Goal: Check status: Check status

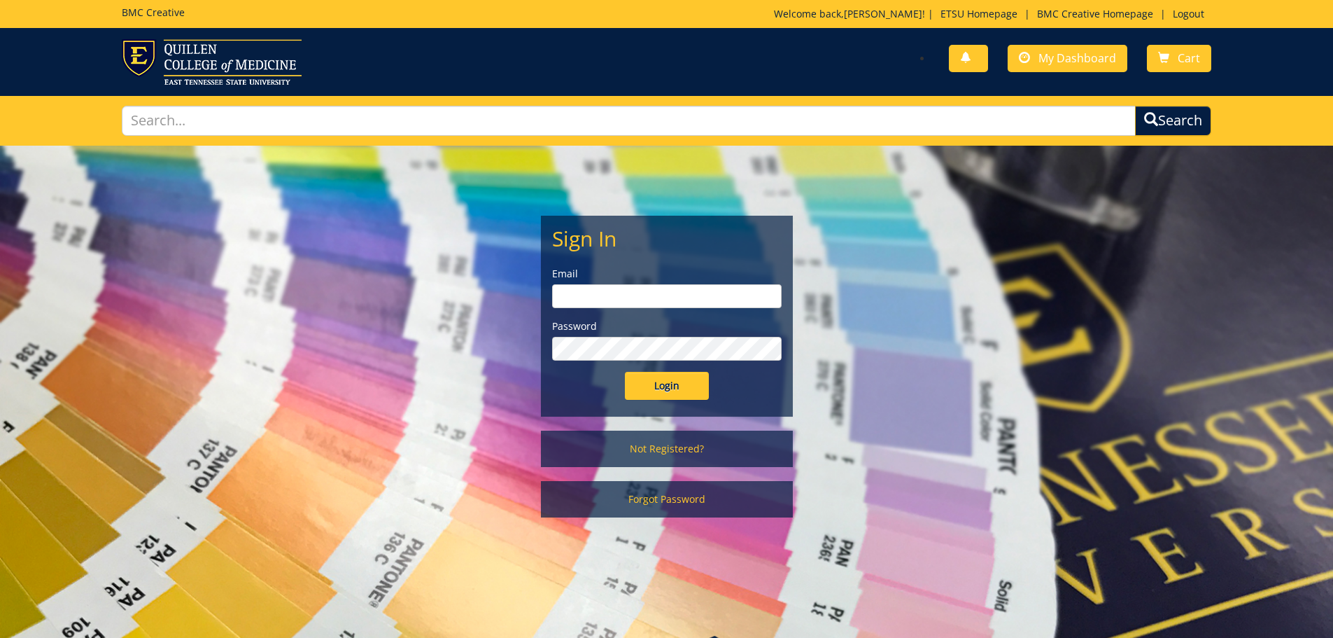
type input "Wilsonjr3@etsu.edu"
click at [679, 393] on input "Login" at bounding box center [667, 386] width 84 height 28
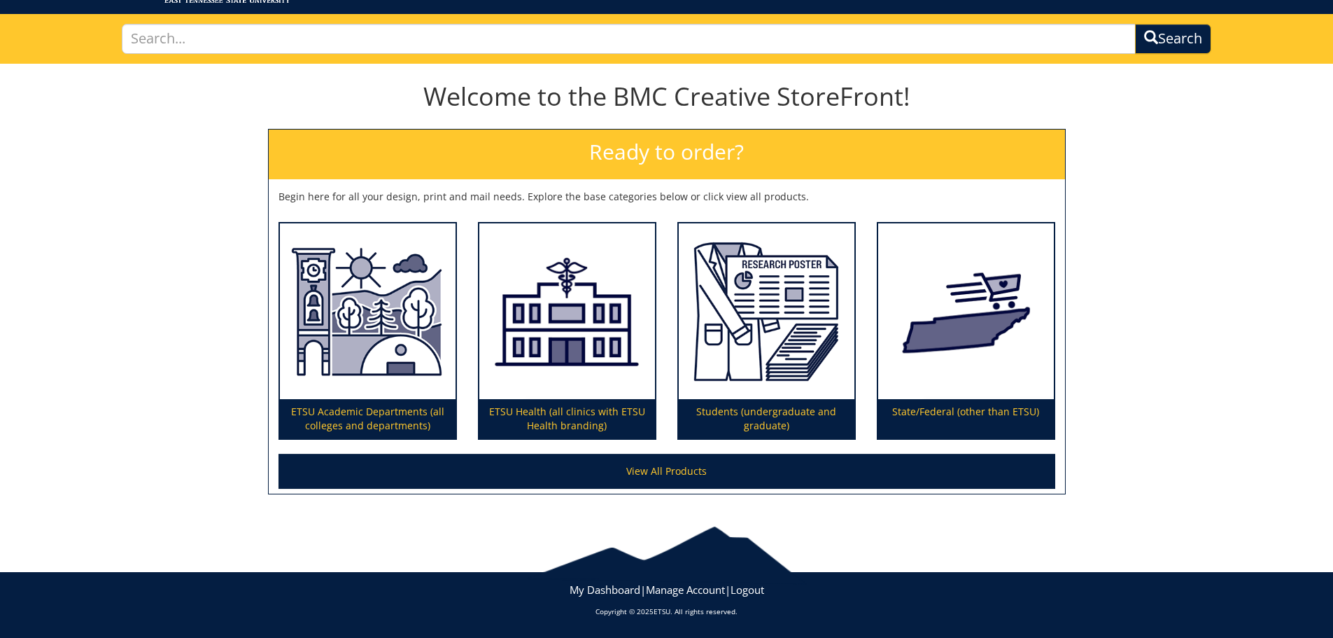
scroll to position [12, 0]
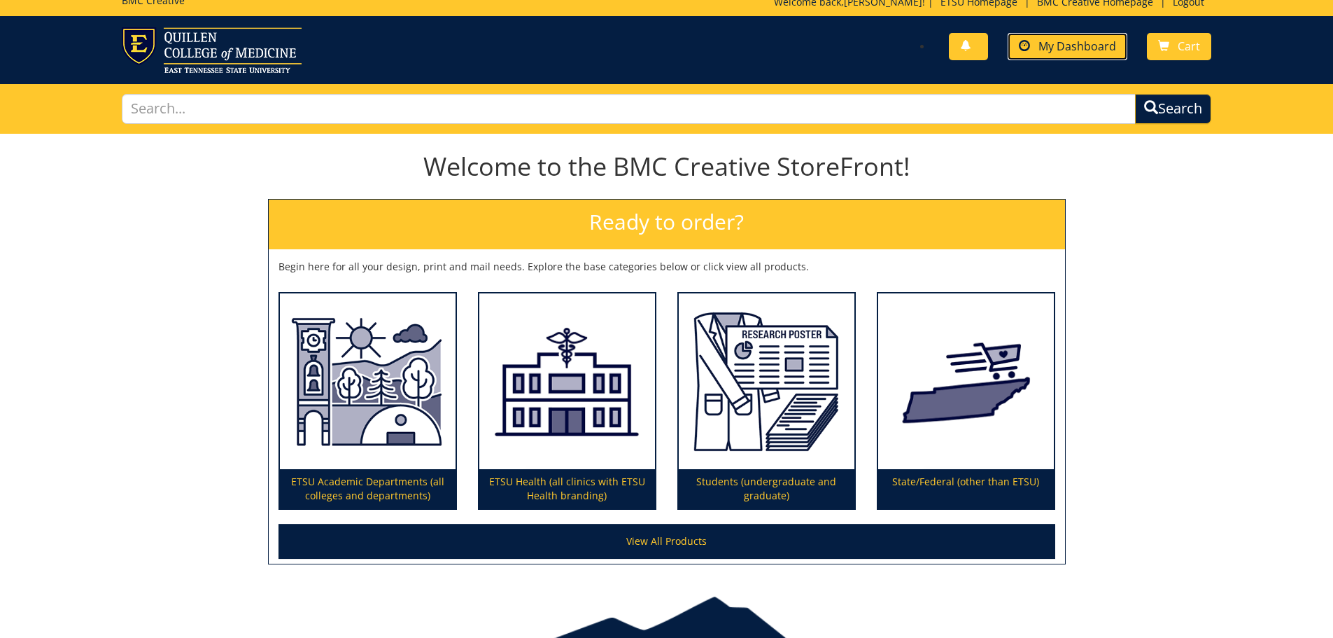
click at [1044, 43] on span "My Dashboard" at bounding box center [1078, 45] width 78 height 15
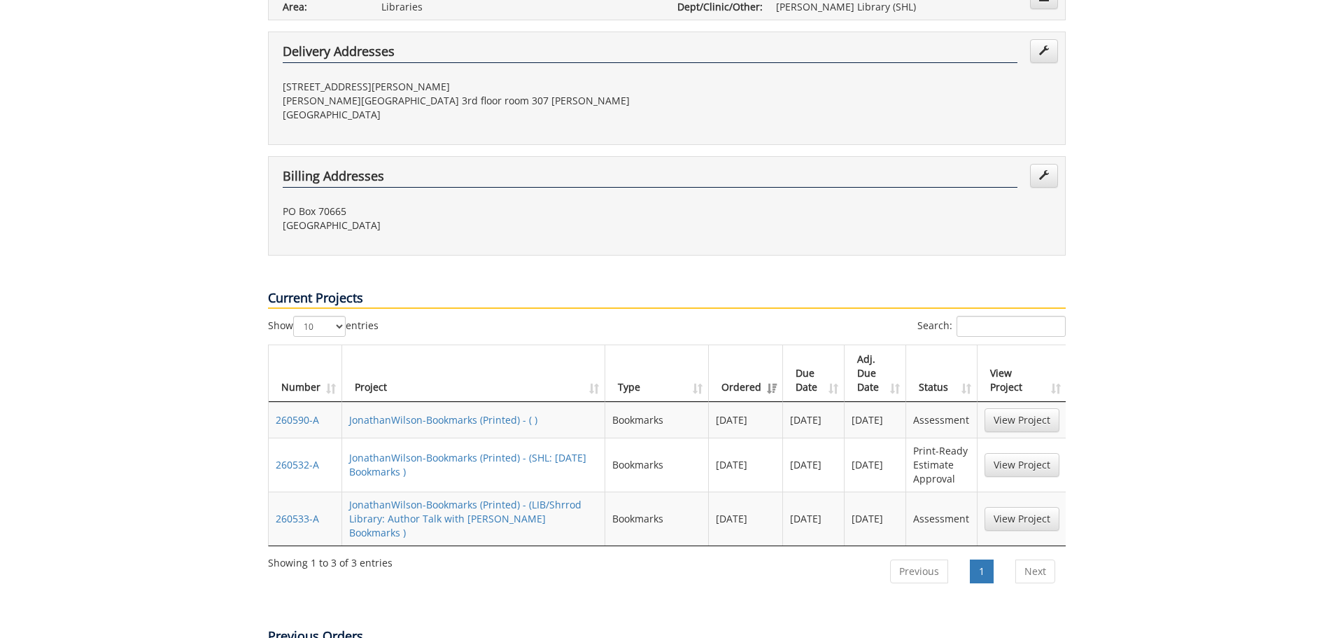
scroll to position [490, 0]
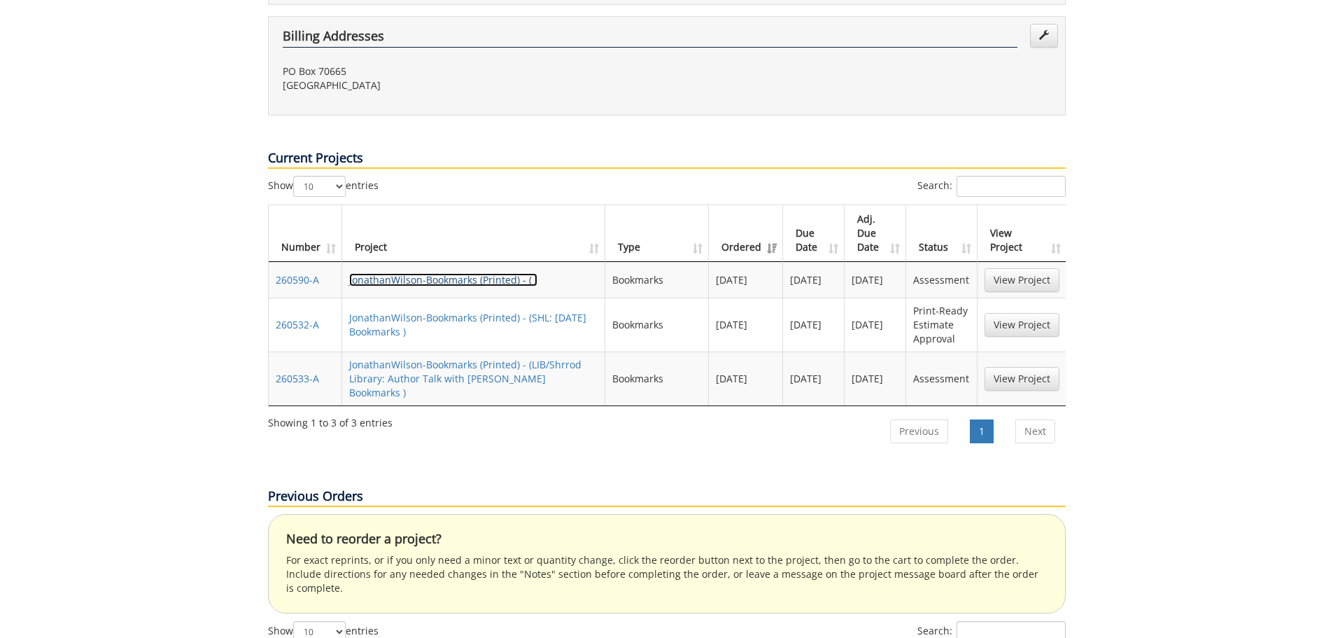
click at [430, 273] on link "JonathanWilson-Bookmarks (Printed) - ( )" at bounding box center [443, 279] width 188 height 13
click at [866, 262] on td "10/25/2024" at bounding box center [876, 280] width 62 height 36
click at [862, 262] on td "10/25/2024" at bounding box center [876, 280] width 62 height 36
click at [795, 262] on td "10/25/2024" at bounding box center [814, 280] width 62 height 36
click at [1024, 367] on link "View Project" at bounding box center [1022, 379] width 75 height 24
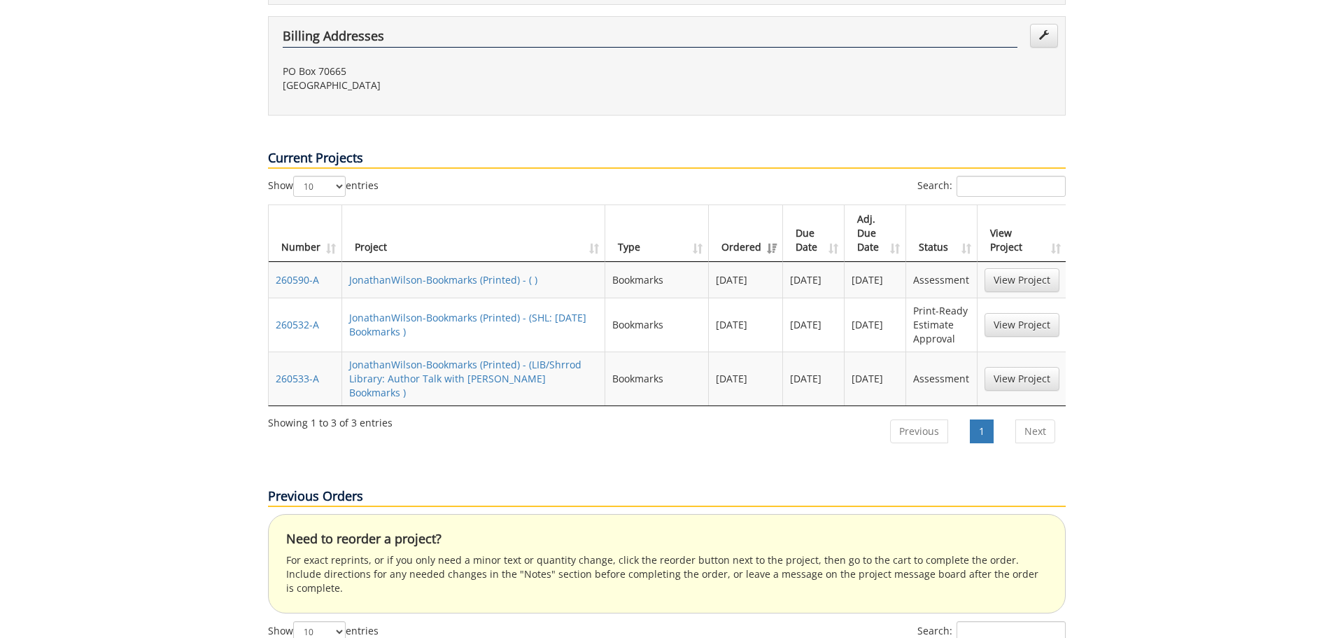
click at [817, 262] on td "10/25/2024" at bounding box center [814, 280] width 62 height 36
click at [896, 262] on td "10/25/2024" at bounding box center [876, 280] width 62 height 36
click at [1005, 313] on link "View Project" at bounding box center [1022, 325] width 75 height 24
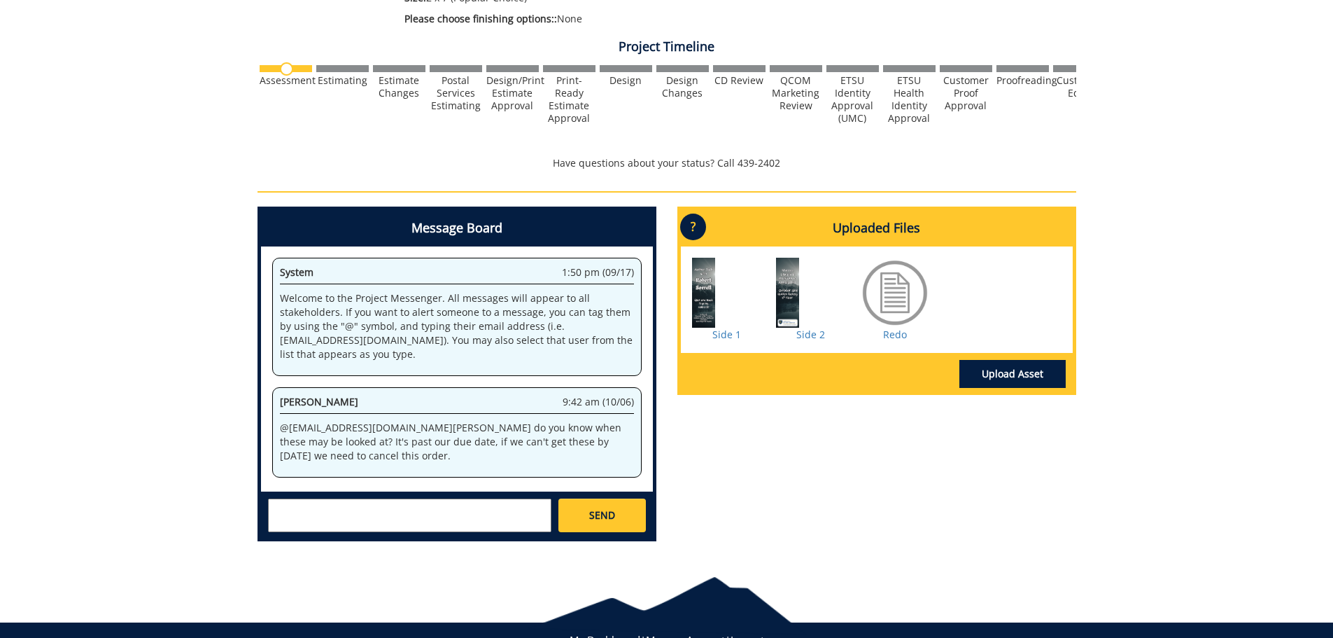
scroll to position [470, 0]
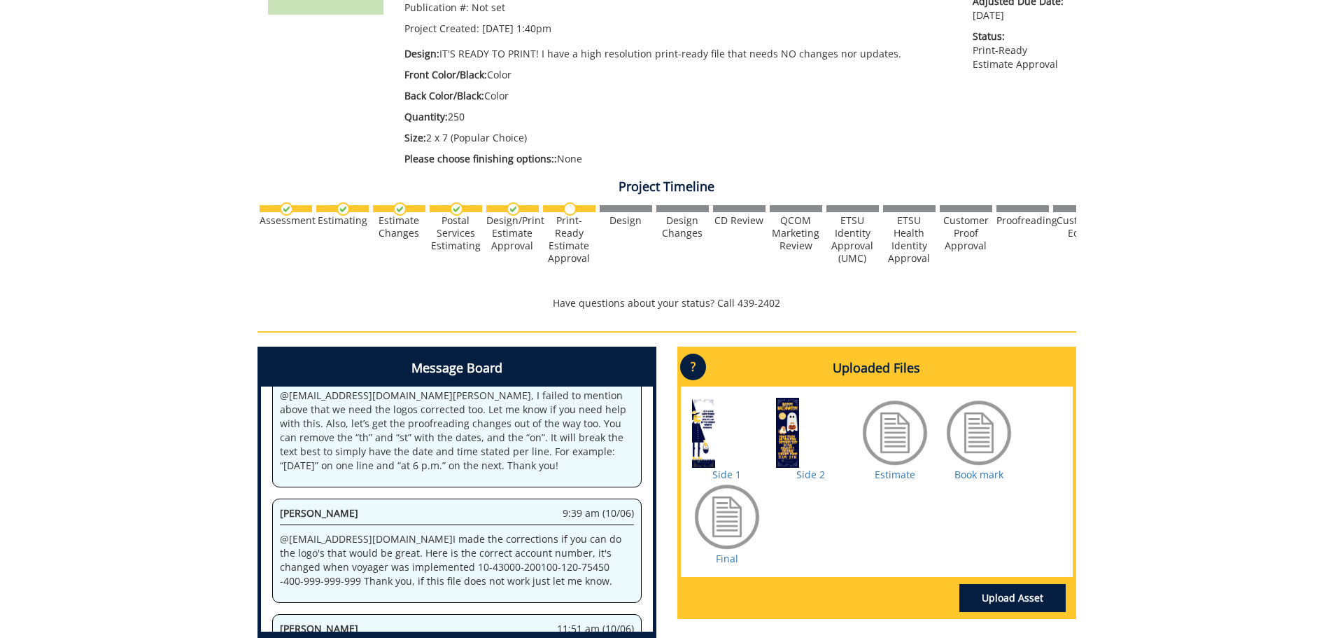
scroll to position [420, 0]
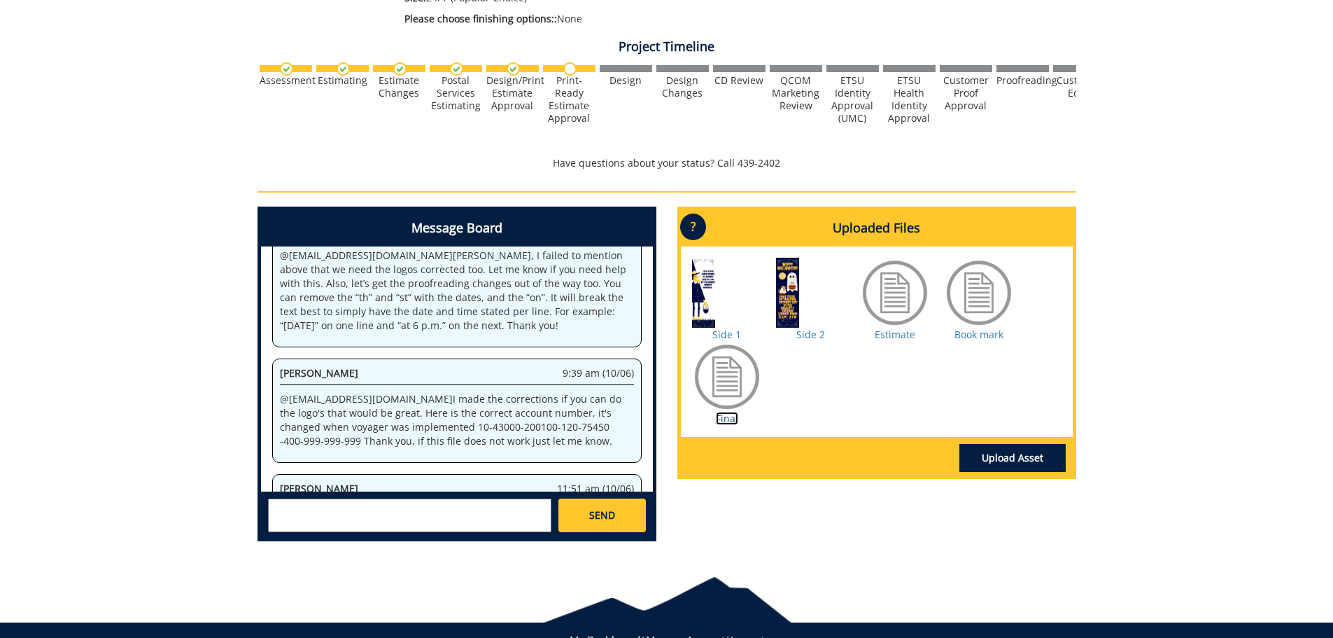
click at [736, 413] on link "Final" at bounding box center [727, 418] width 22 height 13
